Goal: Task Accomplishment & Management: Manage account settings

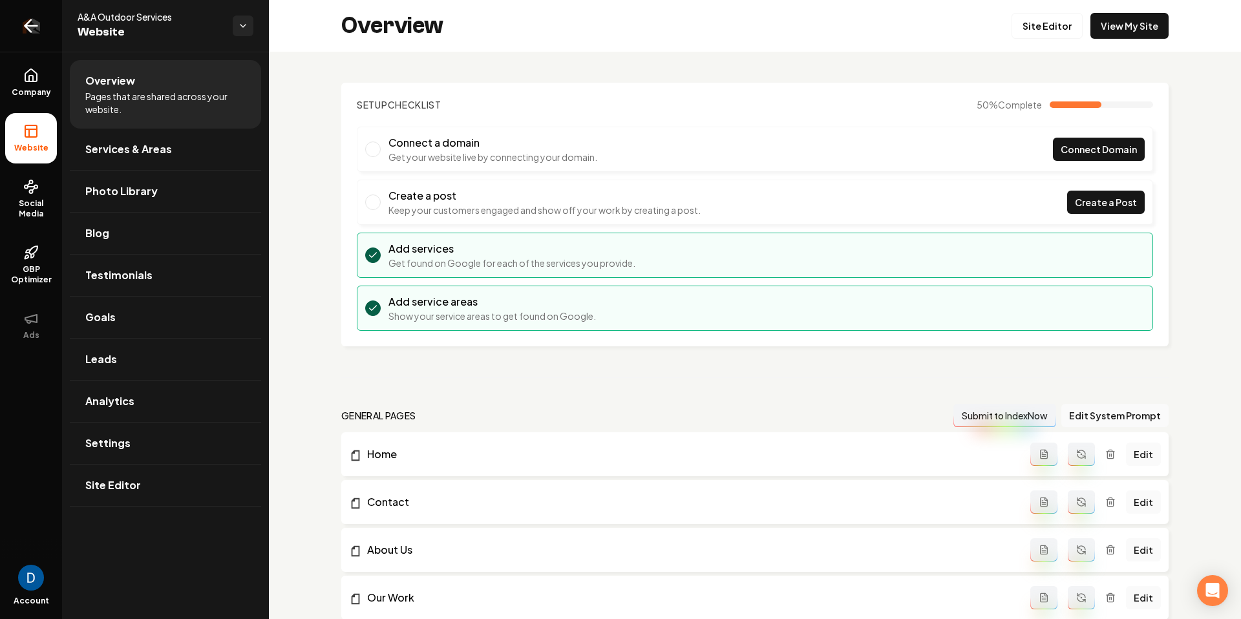
click at [21, 32] on icon "Return to dashboard" at bounding box center [31, 26] width 21 height 21
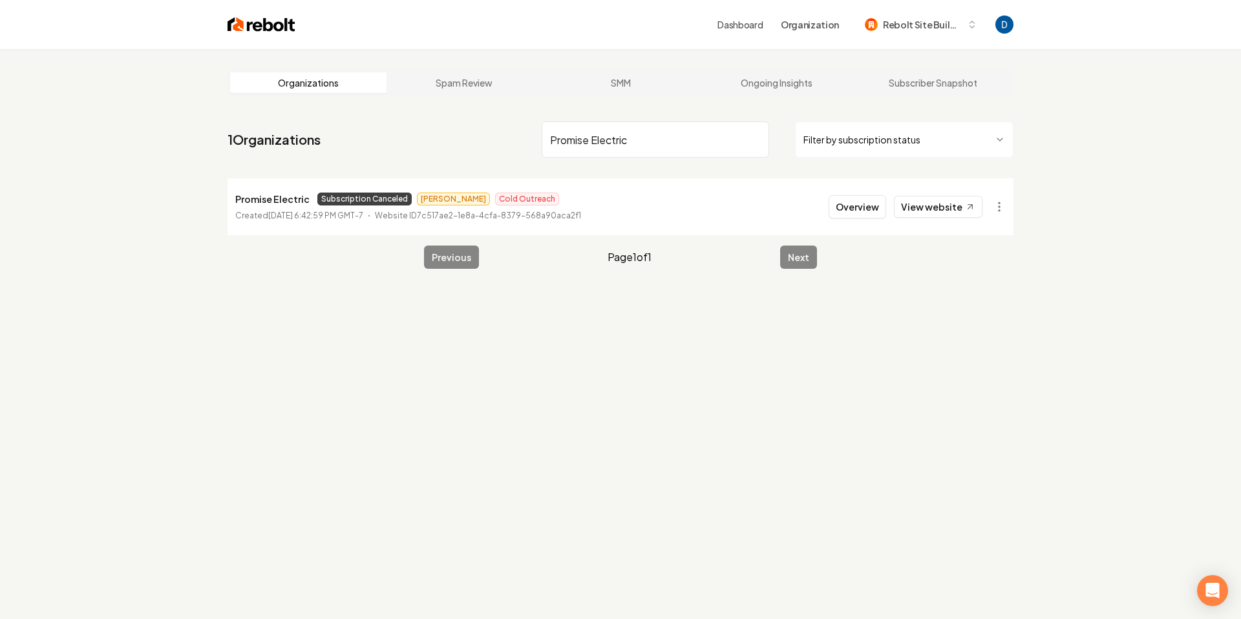
click at [560, 155] on input "Promise Electric" at bounding box center [654, 139] width 227 height 36
click at [563, 150] on input "Promise Electric" at bounding box center [654, 139] width 227 height 36
type input "[PERSON_NAME]"
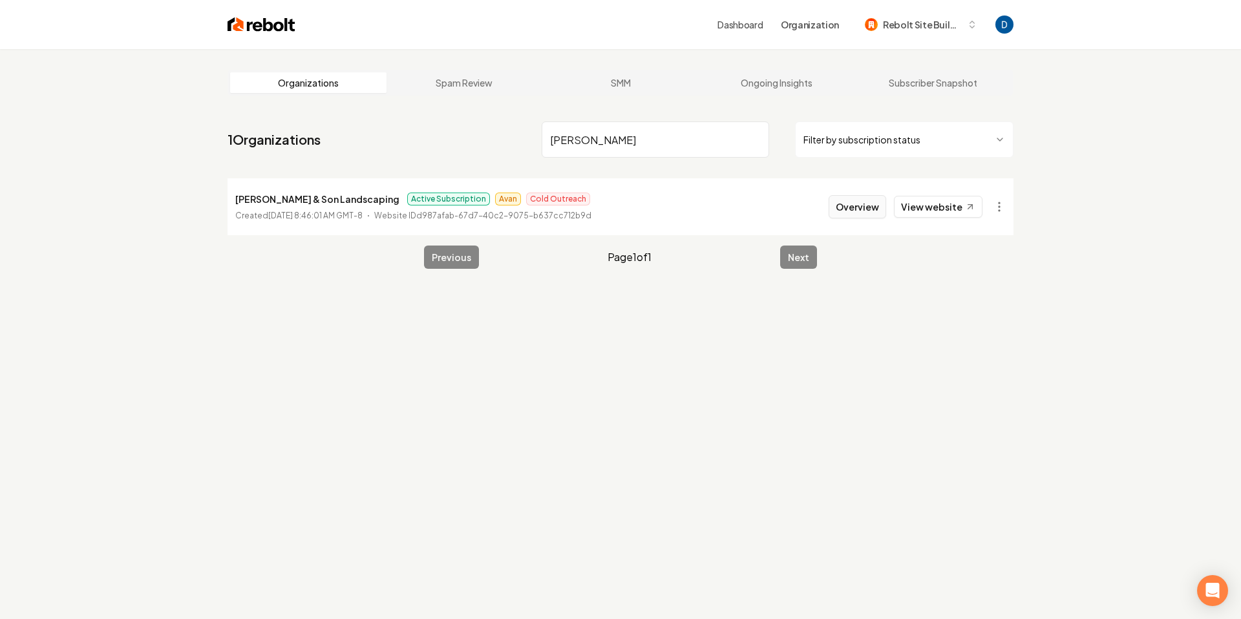
click at [845, 209] on button "Overview" at bounding box center [857, 206] width 58 height 23
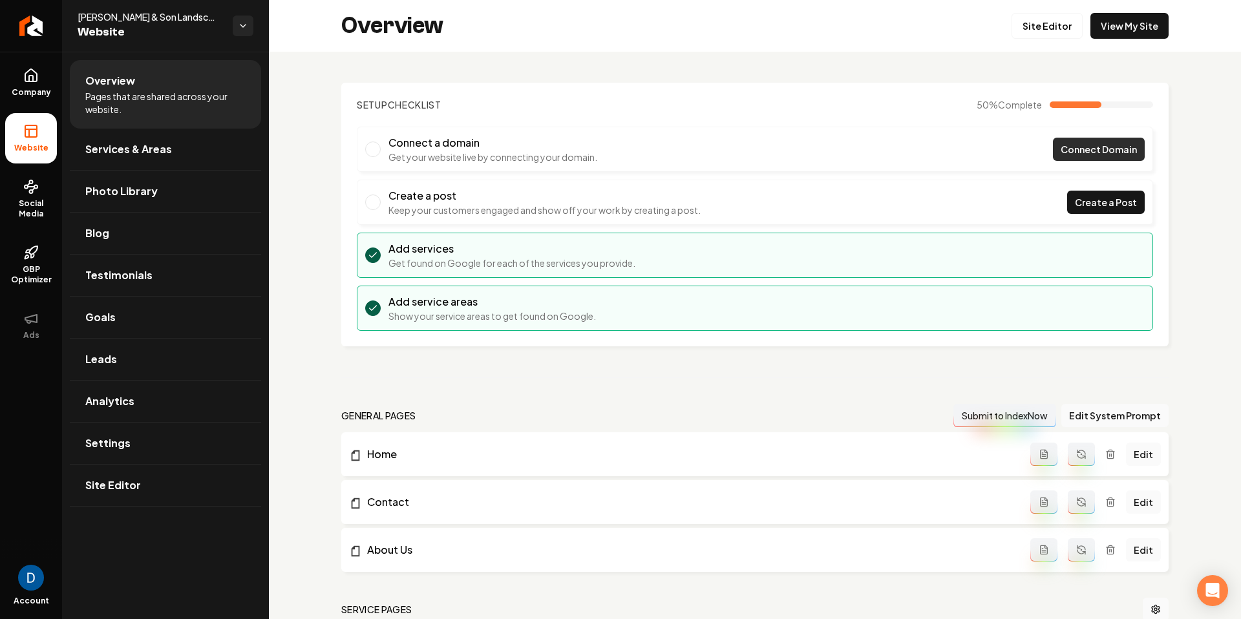
click at [1076, 141] on link "Connect Domain" at bounding box center [1099, 149] width 92 height 23
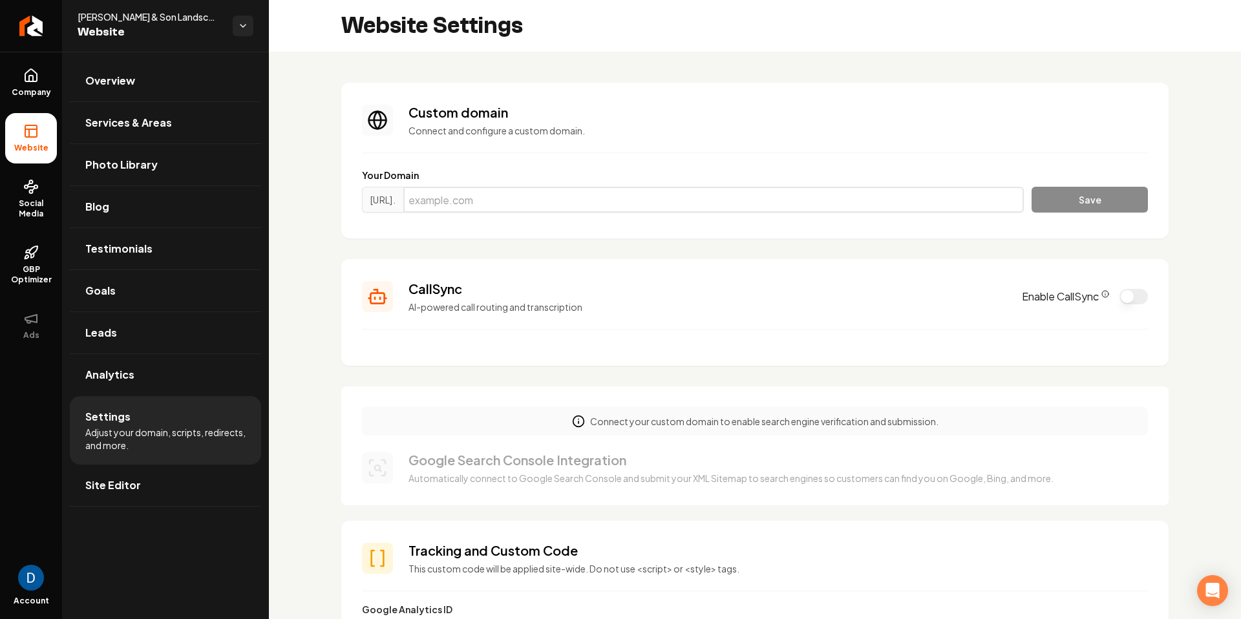
click at [576, 201] on input "Main content area" at bounding box center [713, 200] width 620 height 26
paste input "[DOMAIN_NAME]"
type input "[DOMAIN_NAME]"
click at [1120, 197] on button "Save" at bounding box center [1089, 200] width 116 height 26
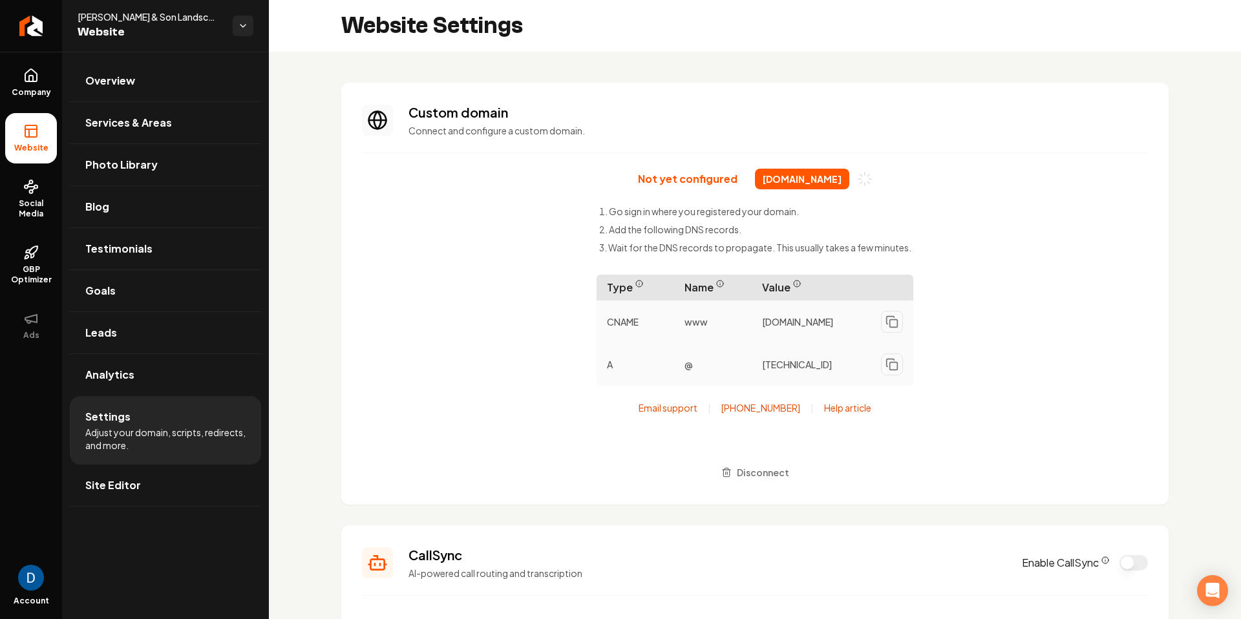
click at [755, 470] on span "Disconnect" at bounding box center [763, 473] width 52 height 14
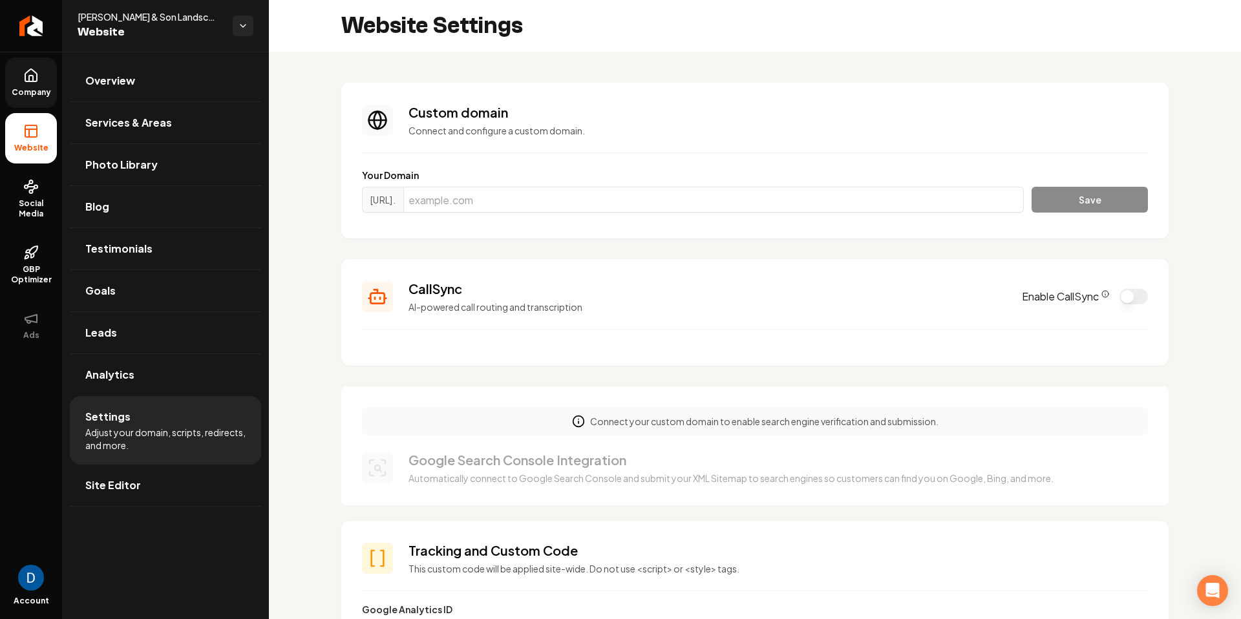
click at [47, 94] on span "Company" at bounding box center [31, 92] width 50 height 10
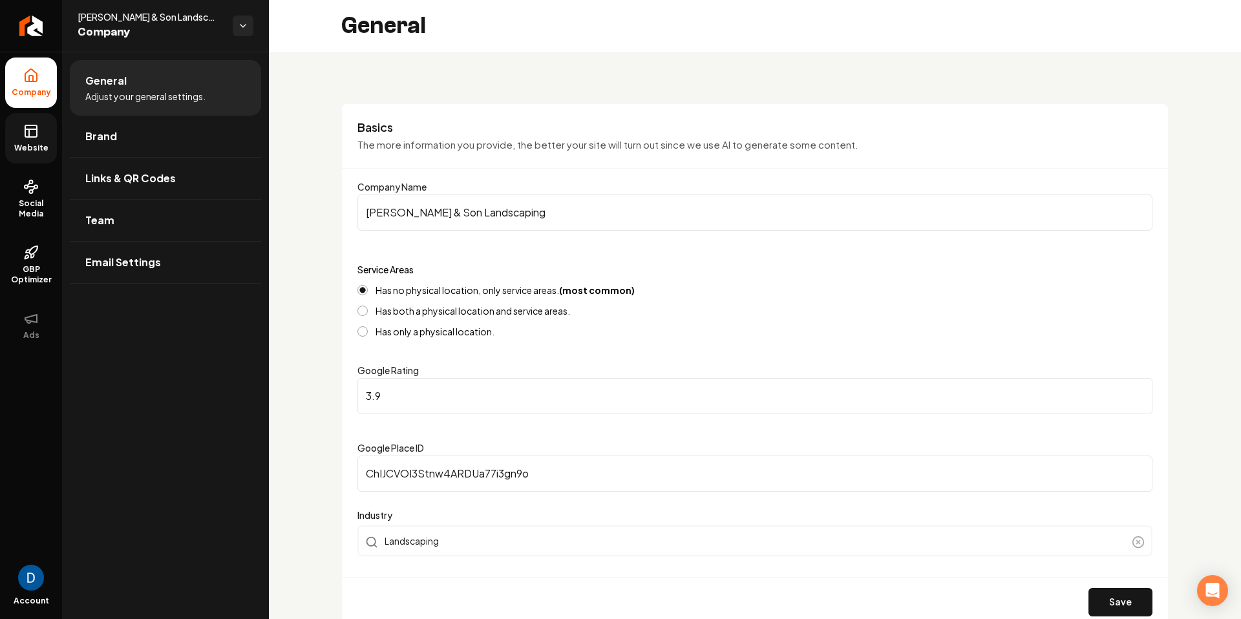
click at [17, 136] on link "Website" at bounding box center [31, 138] width 52 height 50
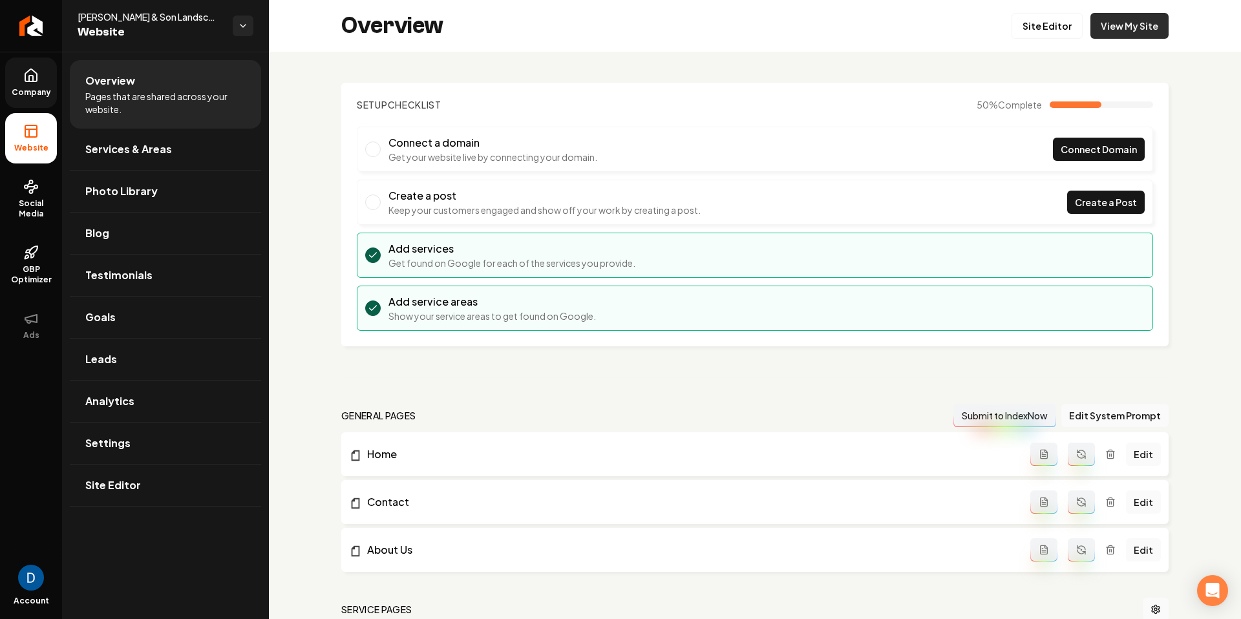
click at [1149, 25] on link "View My Site" at bounding box center [1129, 26] width 78 height 26
click at [1135, 134] on li "Connect a domain Get your website live by connecting your domain. Connect Domain" at bounding box center [755, 149] width 796 height 45
click at [1122, 143] on span "Connect Domain" at bounding box center [1098, 150] width 76 height 14
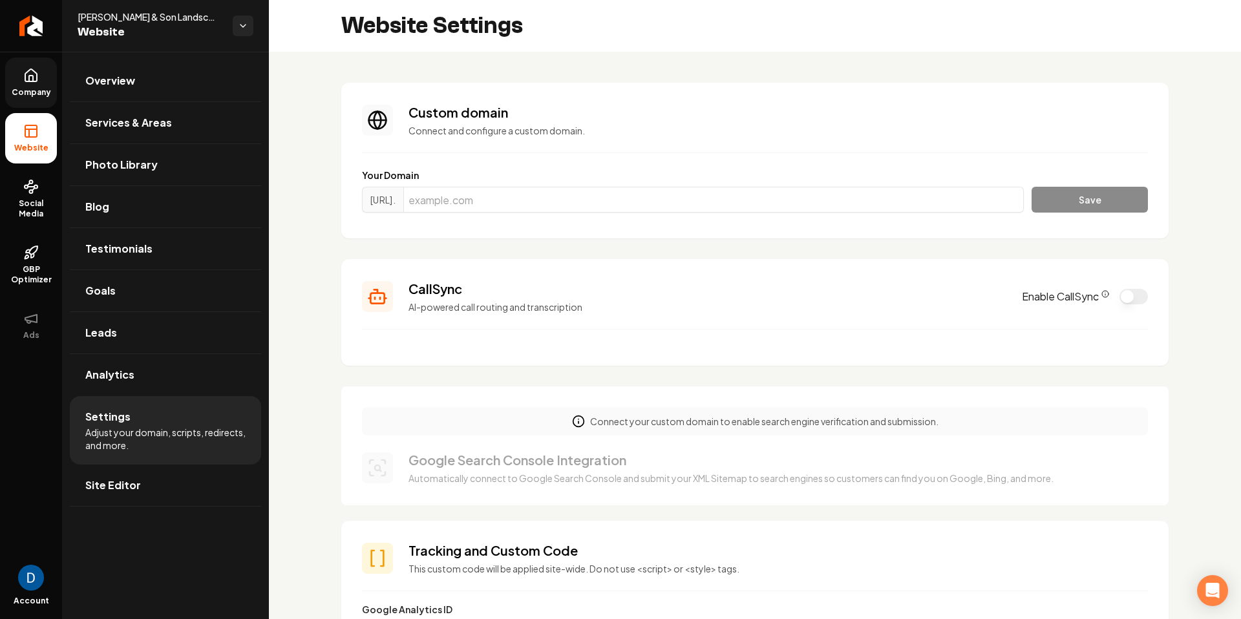
click at [575, 185] on div "Your Domain [URL]. Save" at bounding box center [755, 193] width 786 height 49
click at [573, 196] on input "Main content area" at bounding box center [713, 200] width 620 height 26
paste input "[DOMAIN_NAME]"
type input "[DOMAIN_NAME]"
click at [1039, 195] on button "Save" at bounding box center [1089, 200] width 116 height 26
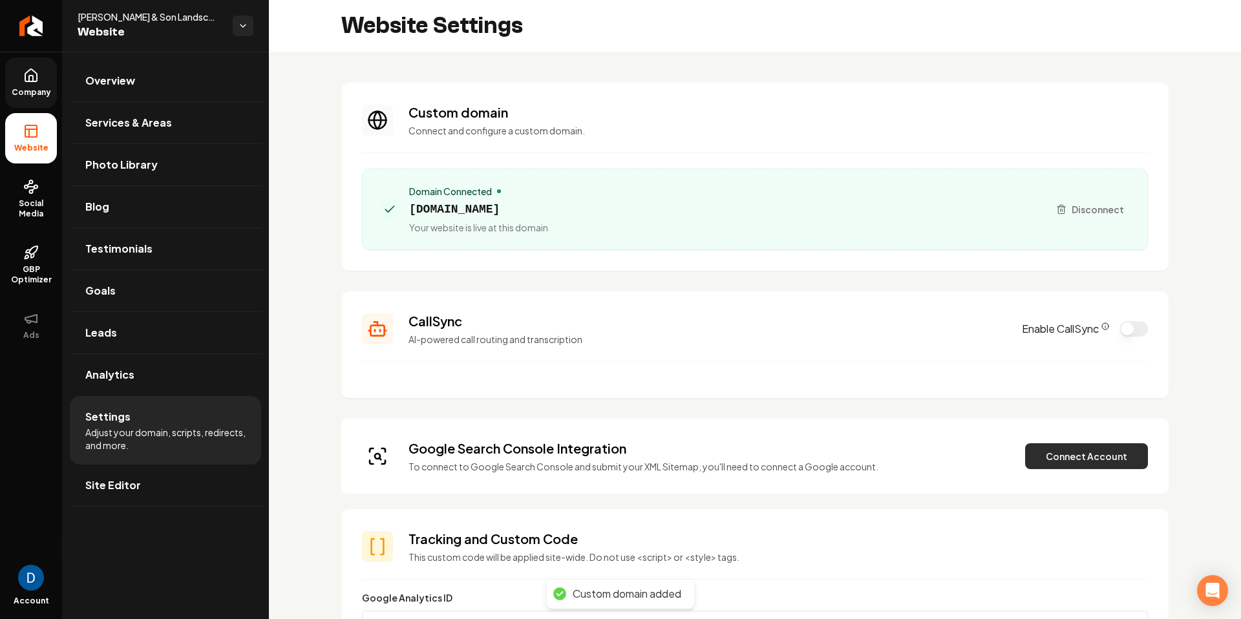
click at [1058, 452] on button "Connect Account" at bounding box center [1086, 456] width 123 height 26
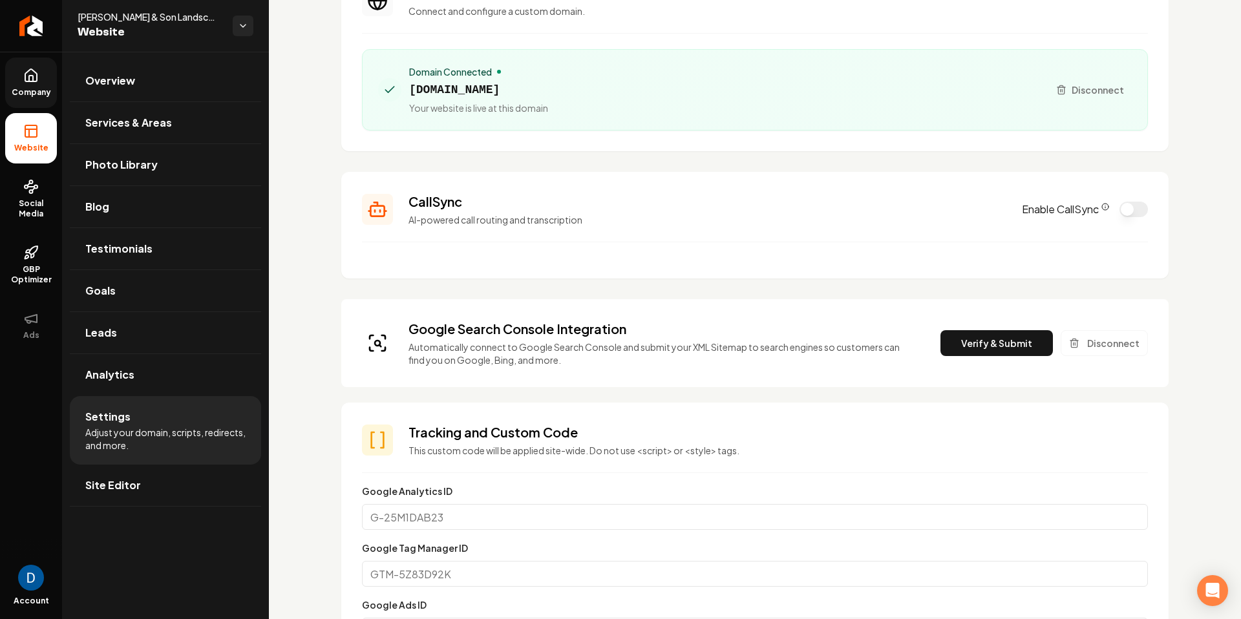
scroll to position [118, 0]
click at [1006, 347] on button "Verify & Submit" at bounding box center [996, 345] width 112 height 26
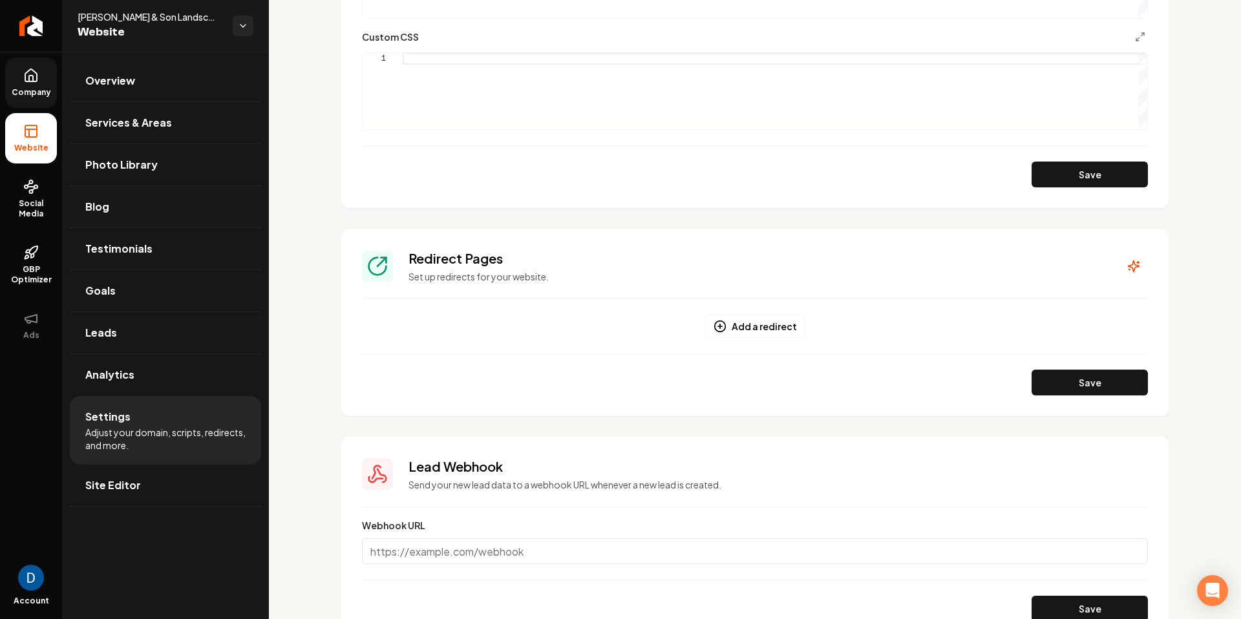
scroll to position [1161, 0]
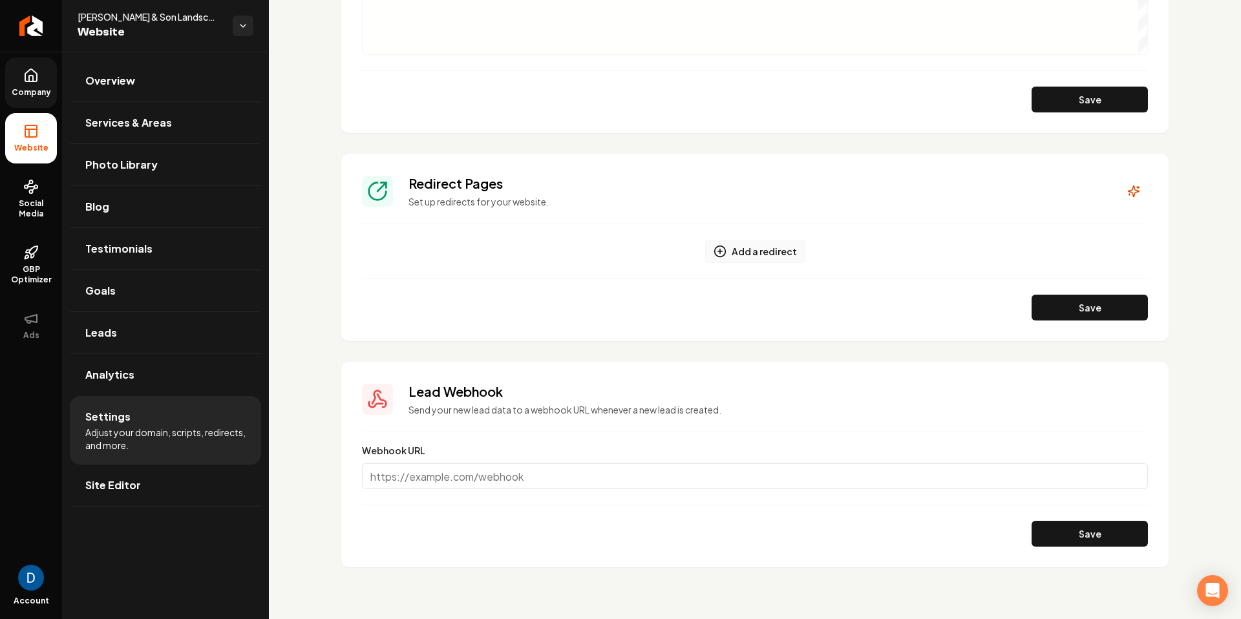
click at [772, 254] on button "Add a redirect" at bounding box center [755, 251] width 100 height 23
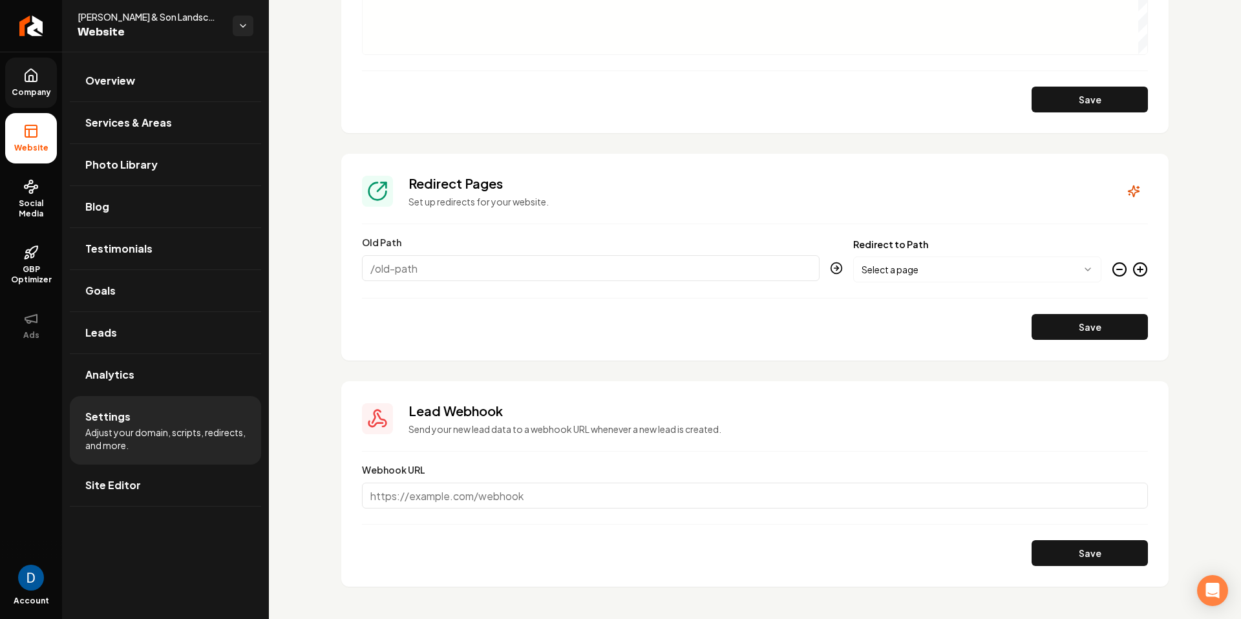
click at [1122, 268] on icon "Main content area" at bounding box center [1119, 270] width 16 height 16
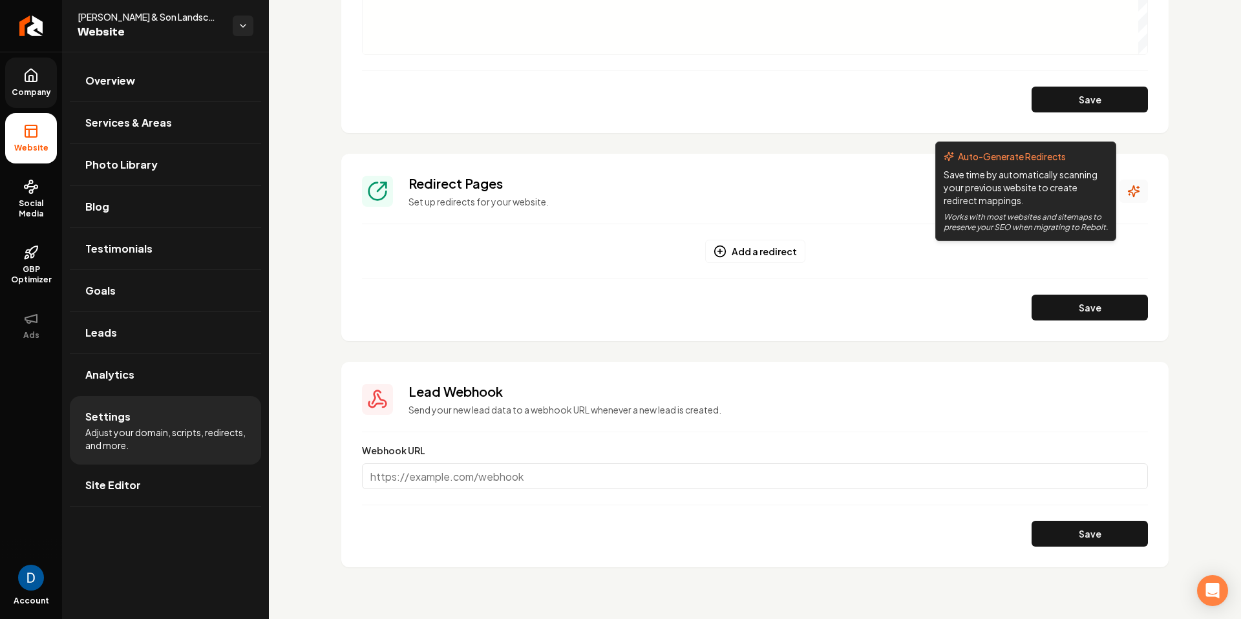
click at [1131, 189] on icon "Main content area" at bounding box center [1133, 191] width 13 height 13
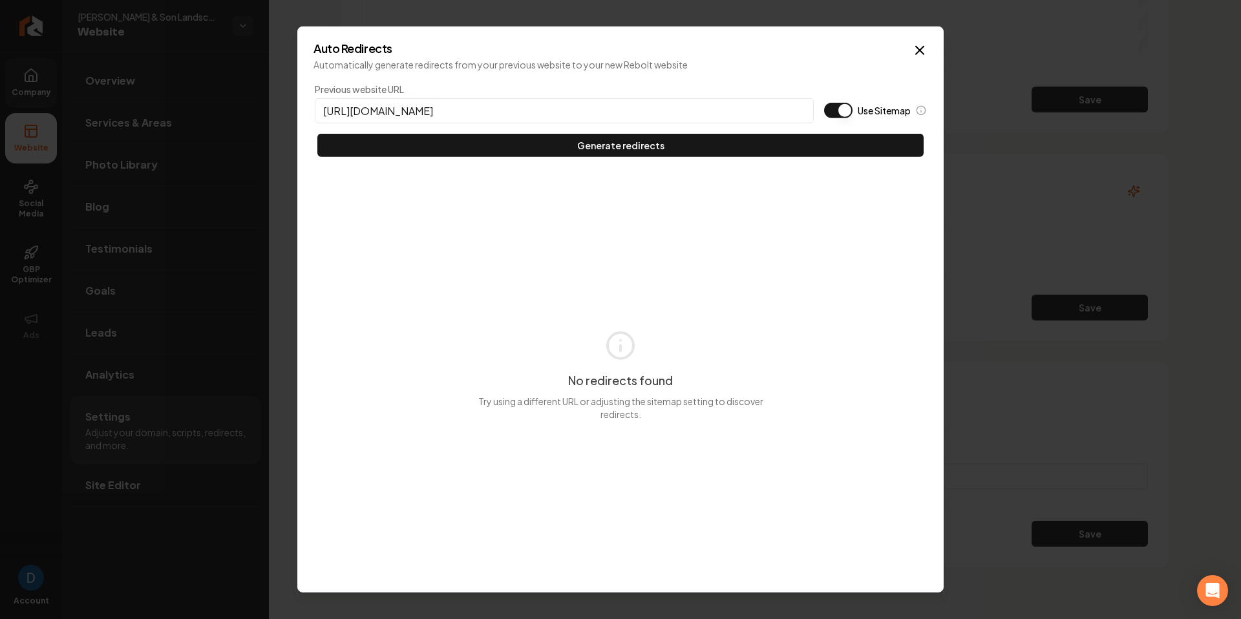
type input "[URL][DOMAIN_NAME]"
drag, startPoint x: 841, startPoint y: 113, endPoint x: 837, endPoint y: 119, distance: 6.7
click at [841, 114] on button "Use Sitemap" at bounding box center [838, 111] width 28 height 16
click at [814, 160] on div "Previous website URL [URL][DOMAIN_NAME] Use Sitemap Generate redirects No redir…" at bounding box center [620, 328] width 614 height 495
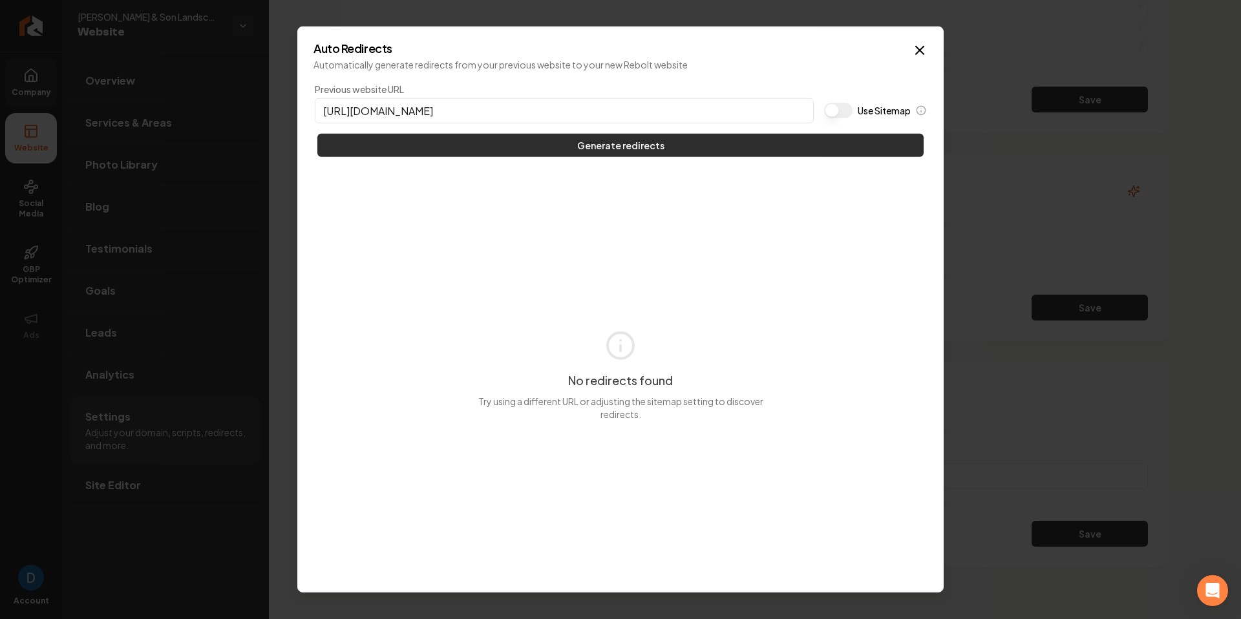
click at [810, 143] on button "Generate redirects" at bounding box center [620, 145] width 606 height 23
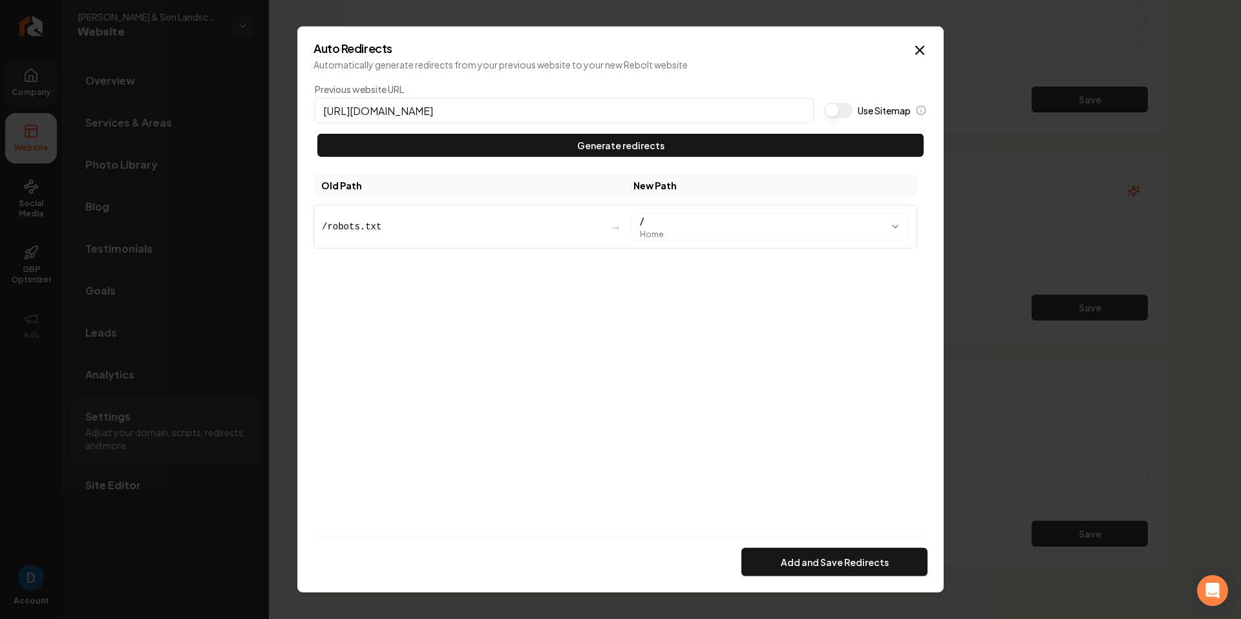
click at [325, 231] on div "/robots.txt" at bounding box center [460, 226] width 277 height 13
click at [331, 229] on div "/robots.txt" at bounding box center [460, 226] width 277 height 13
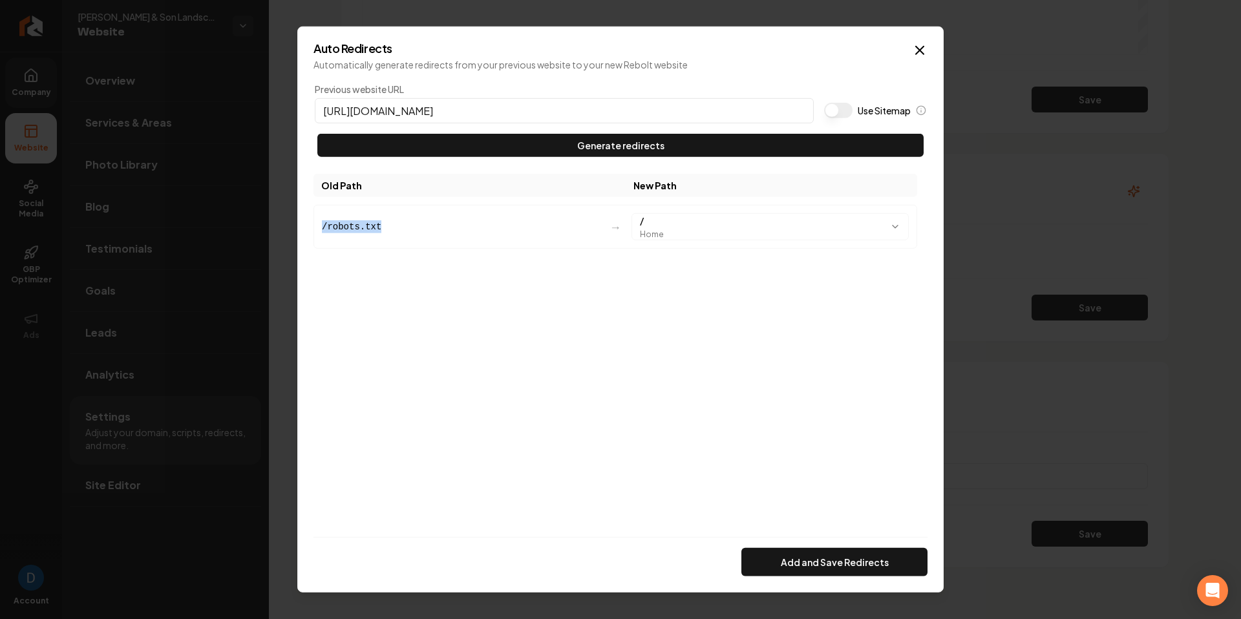
drag, startPoint x: 911, startPoint y: 49, endPoint x: 614, endPoint y: 51, distance: 297.2
click at [614, 51] on div "Auto Redirects Automatically generate redirects from your previous website to y…" at bounding box center [620, 309] width 646 height 566
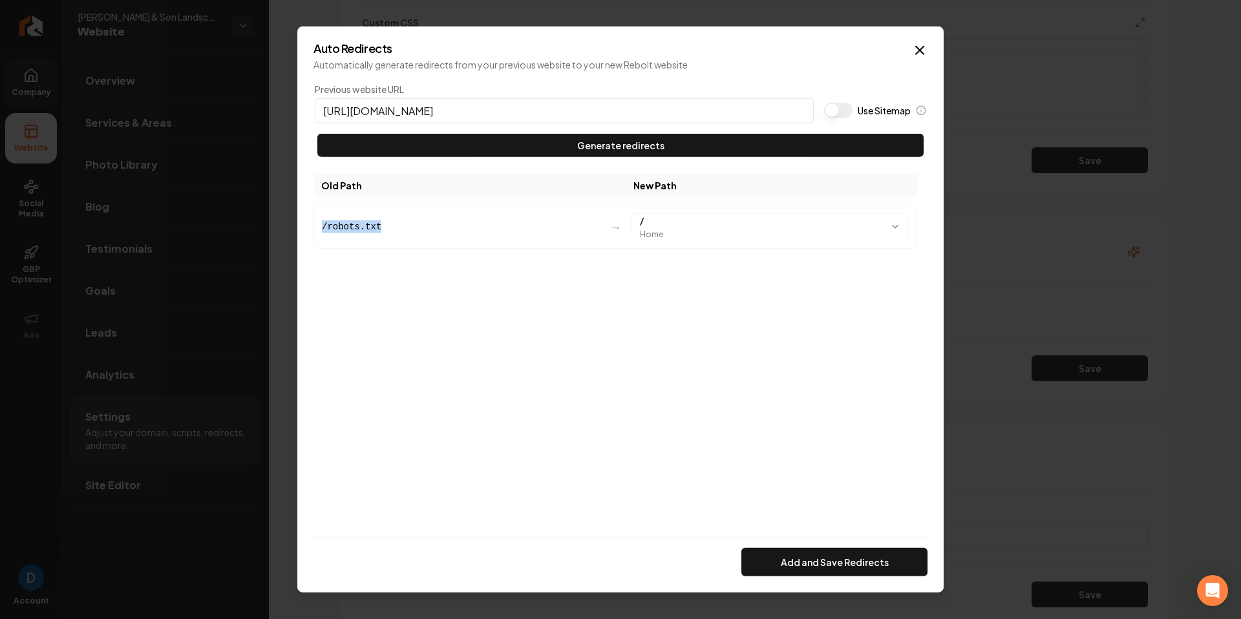
scroll to position [1221, 0]
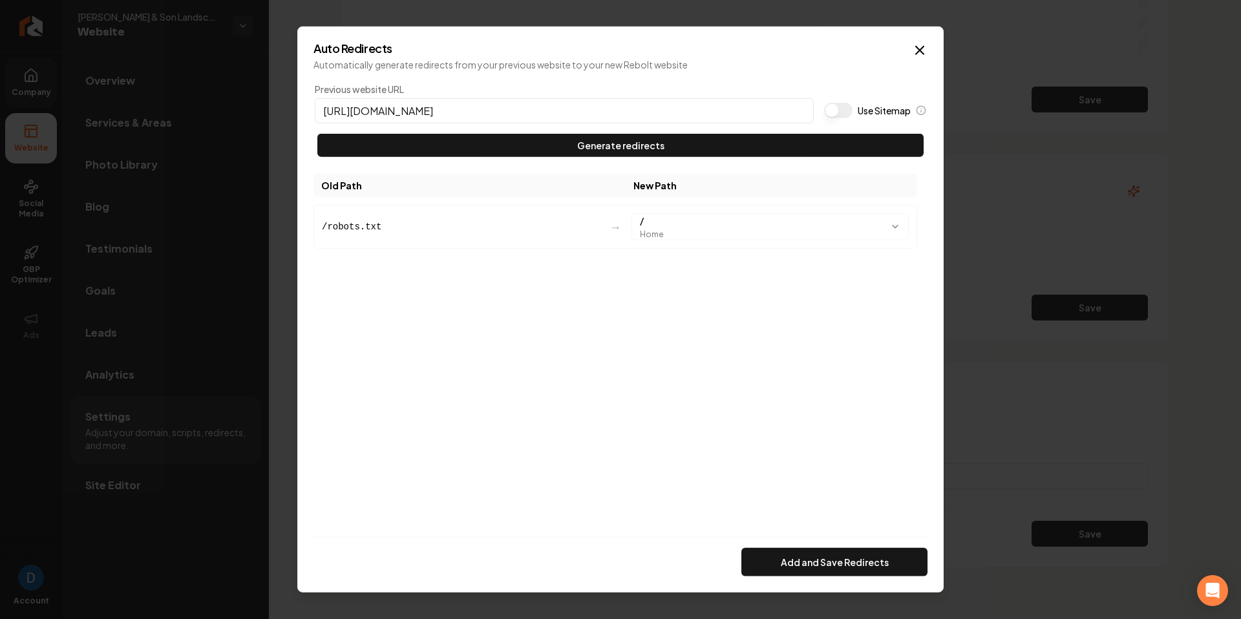
click at [909, 54] on div "Auto Redirects Automatically generate redirects from your previous website to y…" at bounding box center [620, 57] width 614 height 28
click at [912, 49] on icon "button" at bounding box center [920, 51] width 16 height 16
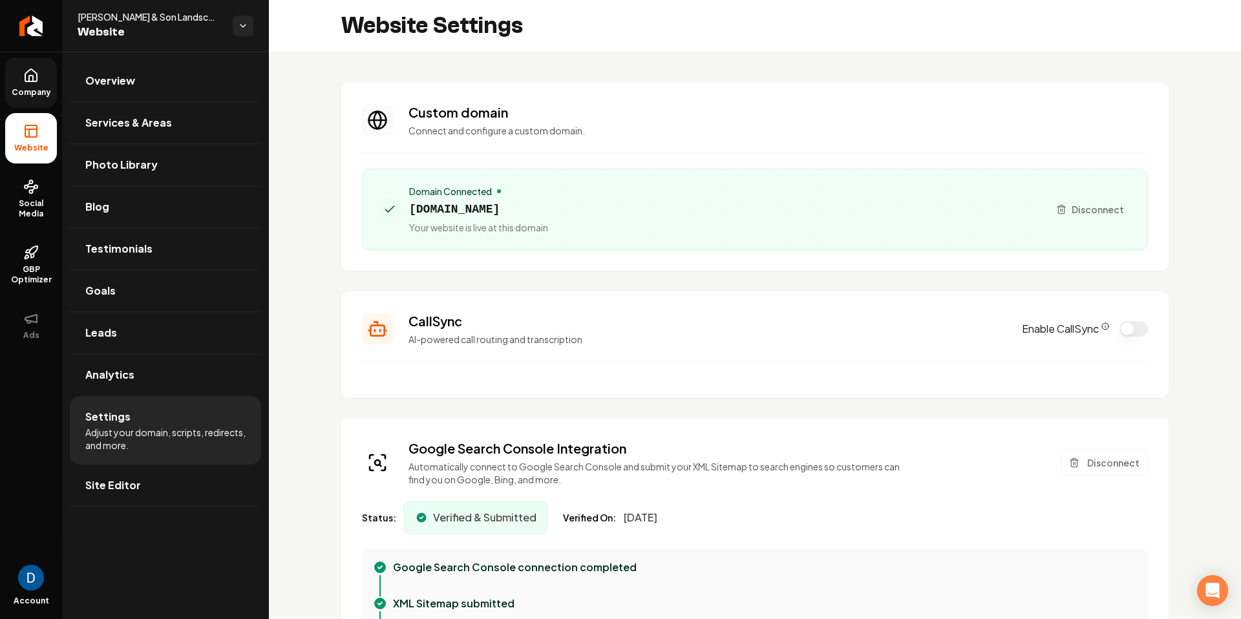
scroll to position [13, 0]
